Goal: Task Accomplishment & Management: Use online tool/utility

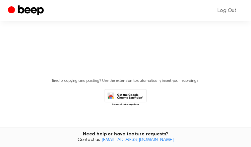
scroll to position [151, 0]
click at [123, 19] on span "button" at bounding box center [126, 10] width 19 height 19
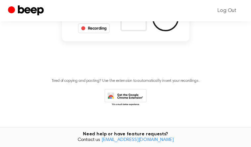
scroll to position [19, 0]
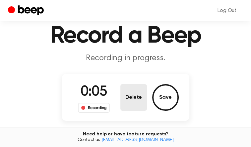
click at [126, 110] on button "Delete" at bounding box center [134, 97] width 27 height 27
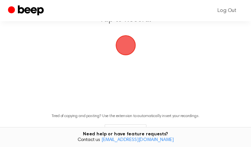
scroll to position [83, 0]
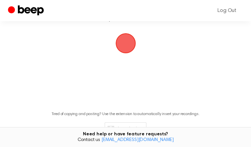
click at [126, 52] on span "button" at bounding box center [126, 43] width 19 height 19
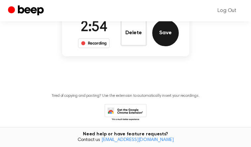
click at [165, 46] on button "Save" at bounding box center [165, 33] width 27 height 27
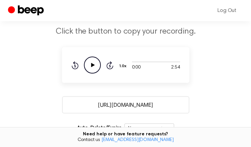
scroll to position [99, 0]
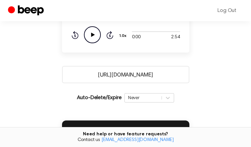
click at [89, 43] on icon "Play Audio" at bounding box center [92, 34] width 17 height 17
drag, startPoint x: 165, startPoint y: 88, endPoint x: 75, endPoint y: 85, distance: 89.7
click at [75, 83] on input "https://beep.audio/NiZ5Bjq" at bounding box center [126, 74] width 128 height 17
click at [180, 78] on input "https://beep.audio/NiZ5Bjq" at bounding box center [126, 74] width 128 height 17
drag, startPoint x: 180, startPoint y: 78, endPoint x: 54, endPoint y: 79, distance: 125.9
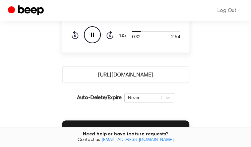
click at [54, 79] on main "Your Recording is Ready Click the button to copy your recording. 0:32 2:54 Your…" at bounding box center [125, 69] width 251 height 336
click at [54, 79] on main "Your Recording is Ready Click the button to copy your recording. 0:33 2:54 Your…" at bounding box center [125, 69] width 251 height 336
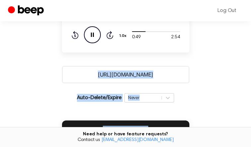
drag, startPoint x: 251, startPoint y: 65, endPoint x: 250, endPoint y: 119, distance: 53.8
click at [250, 119] on main "Your Recording is Ready Click the button to copy your recording. 0:49 2:54 Your…" at bounding box center [125, 69] width 251 height 336
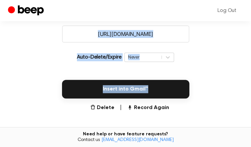
scroll to position [158, 0]
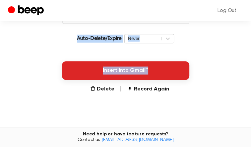
click at [142, 80] on button "Insert into Gmail™" at bounding box center [126, 70] width 128 height 19
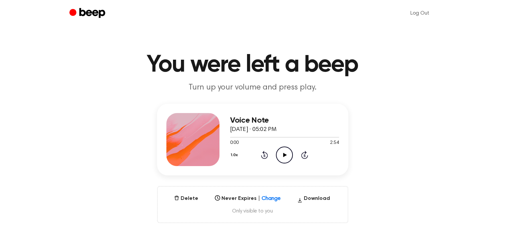
click at [288, 157] on icon "Play Audio" at bounding box center [284, 155] width 17 height 17
click at [288, 157] on icon "Pause Audio" at bounding box center [284, 155] width 17 height 17
